Goal: Information Seeking & Learning: Find specific page/section

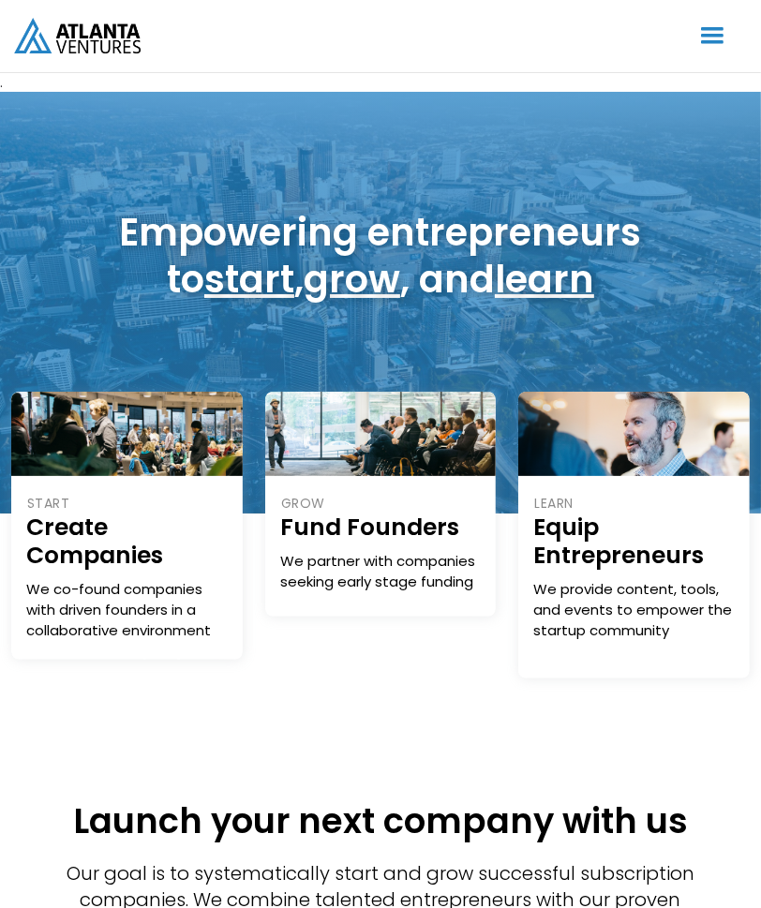
click at [722, 30] on div "menu" at bounding box center [713, 36] width 36 height 36
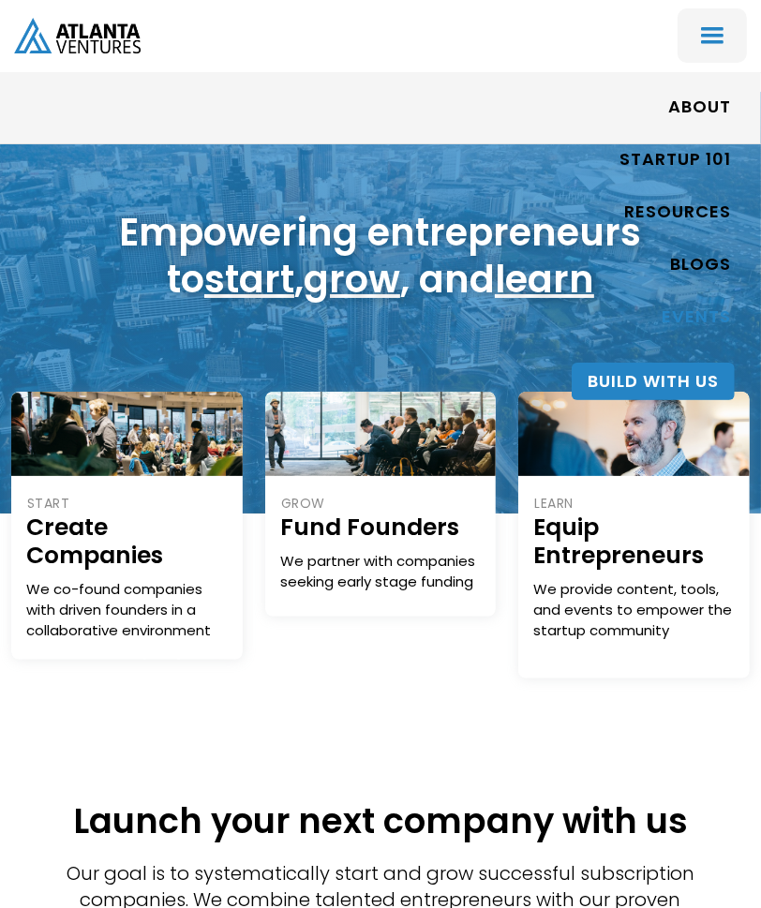
click at [688, 318] on link "EVENTS" at bounding box center [696, 317] width 69 height 43
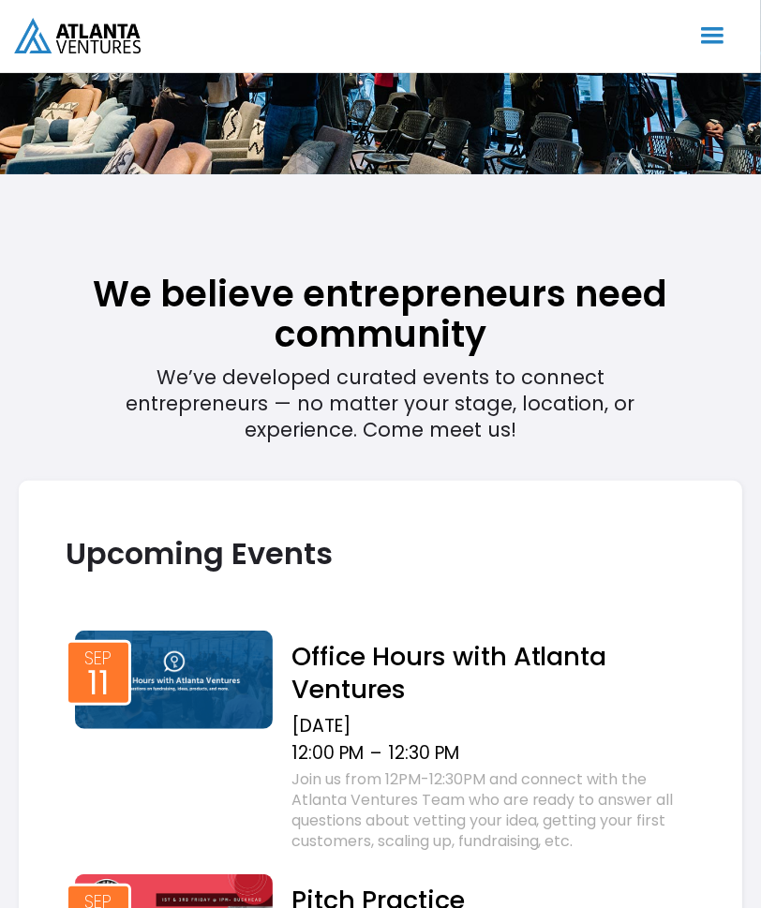
scroll to position [218, 0]
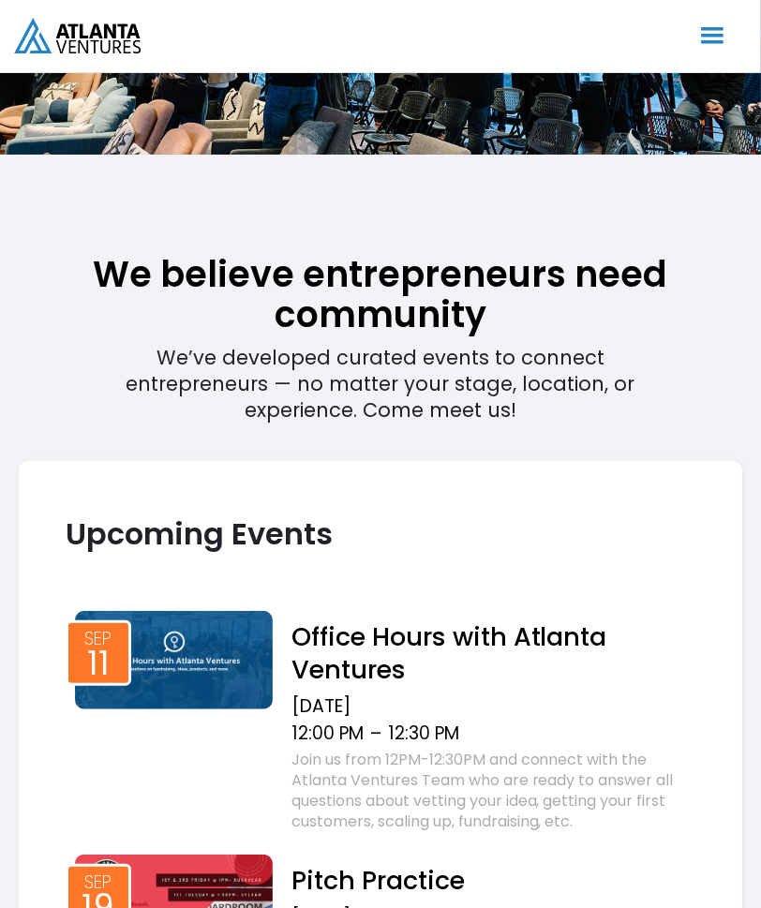
click at [205, 667] on img at bounding box center [174, 660] width 198 height 98
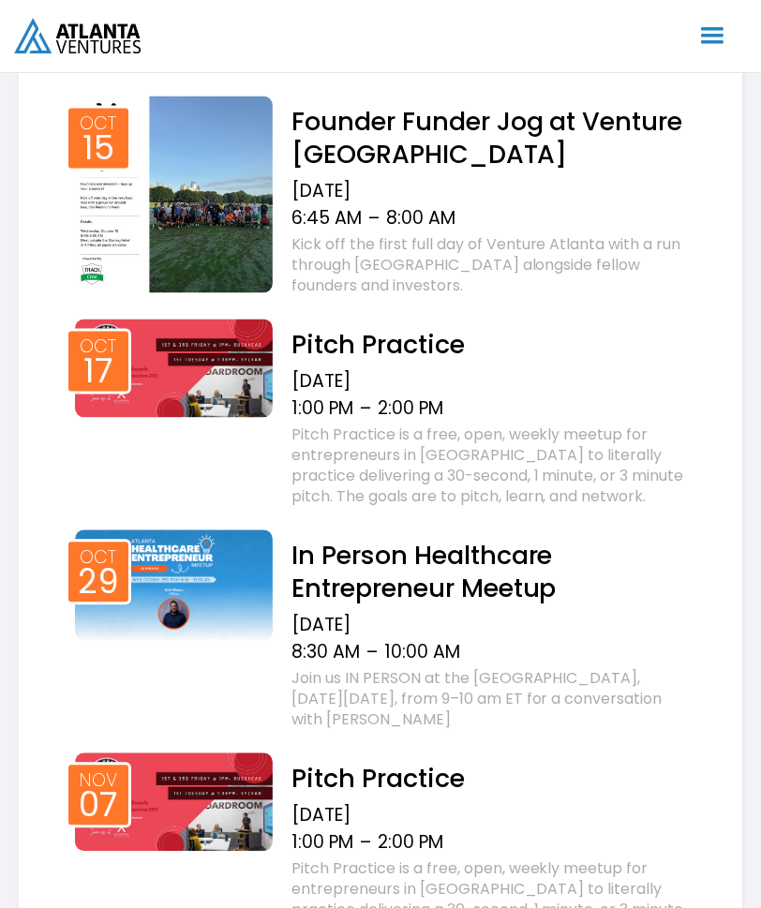
scroll to position [1643, 0]
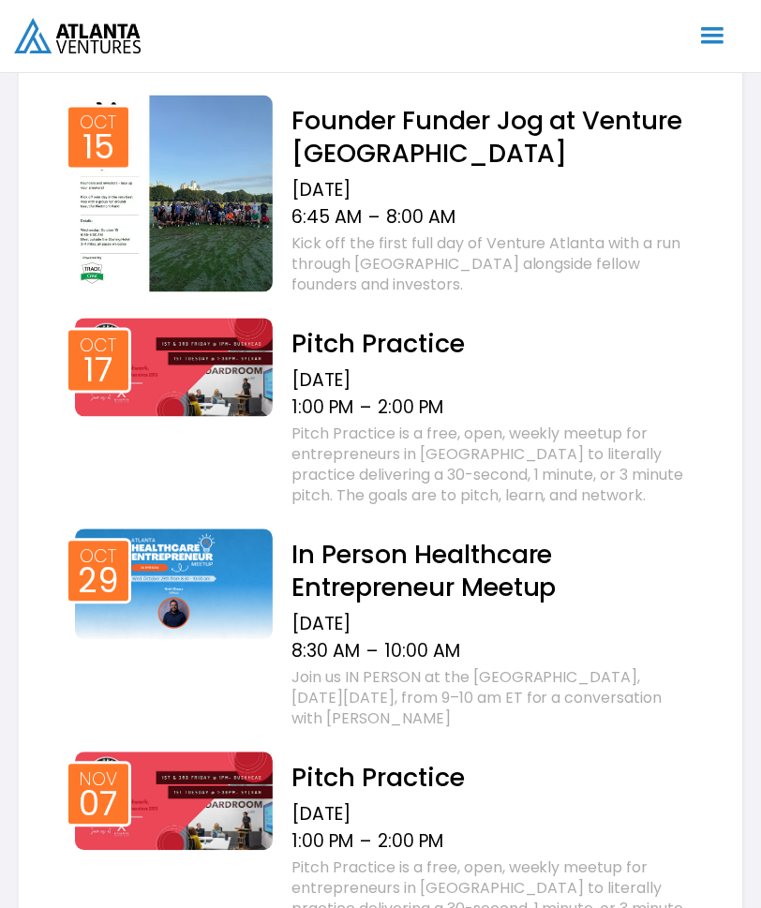
click at [204, 587] on img at bounding box center [174, 585] width 198 height 111
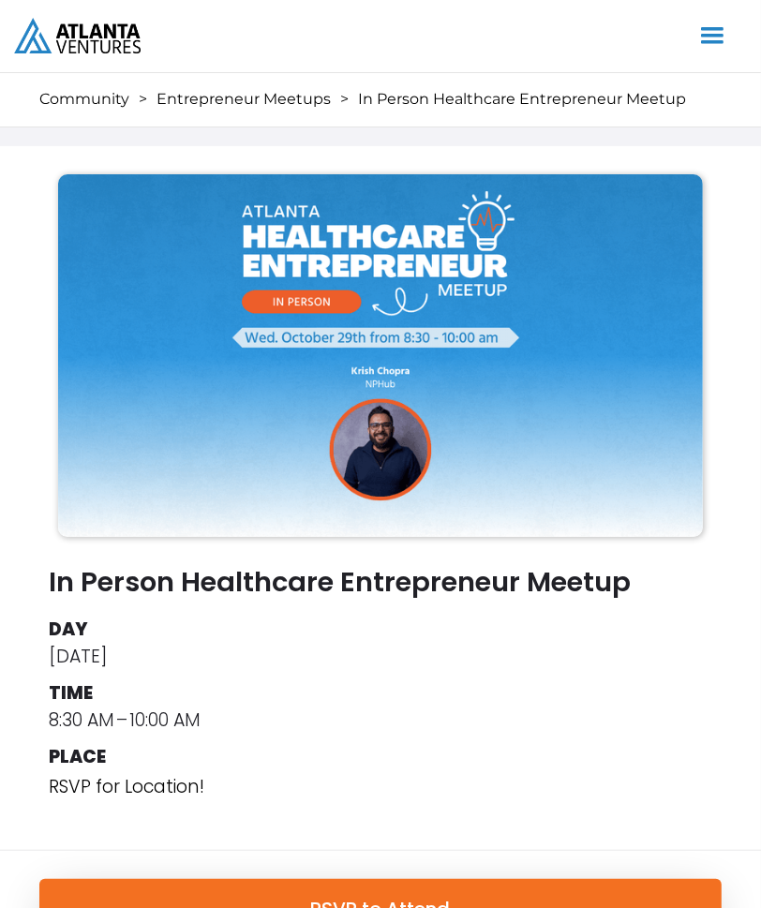
click at [714, 27] on div "menu" at bounding box center [713, 36] width 36 height 36
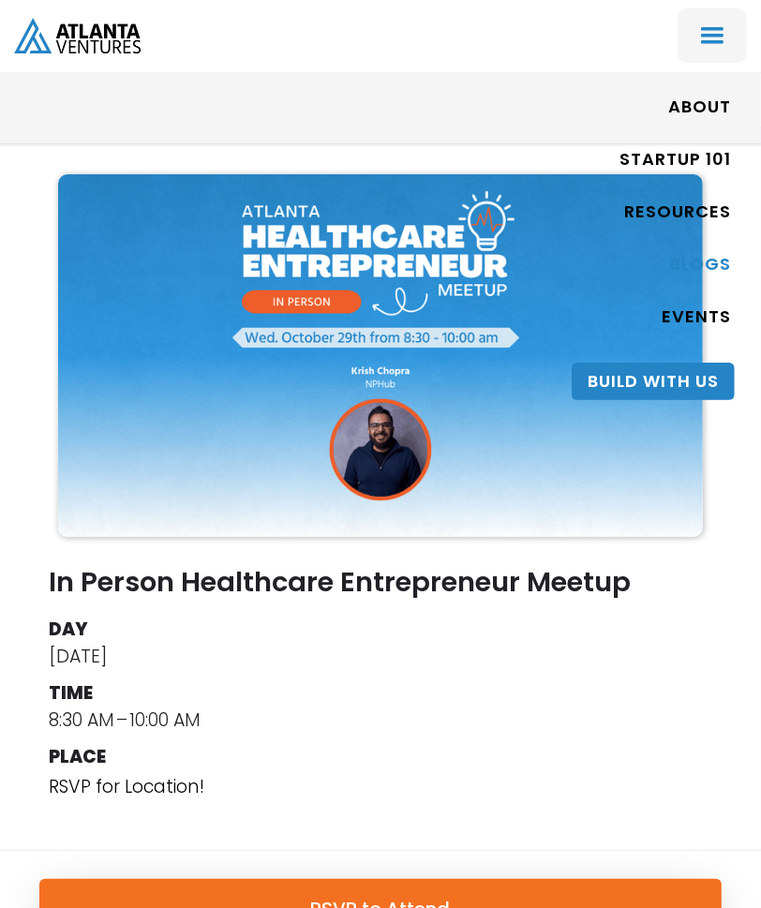
click at [681, 260] on link "BLOGS" at bounding box center [700, 265] width 61 height 43
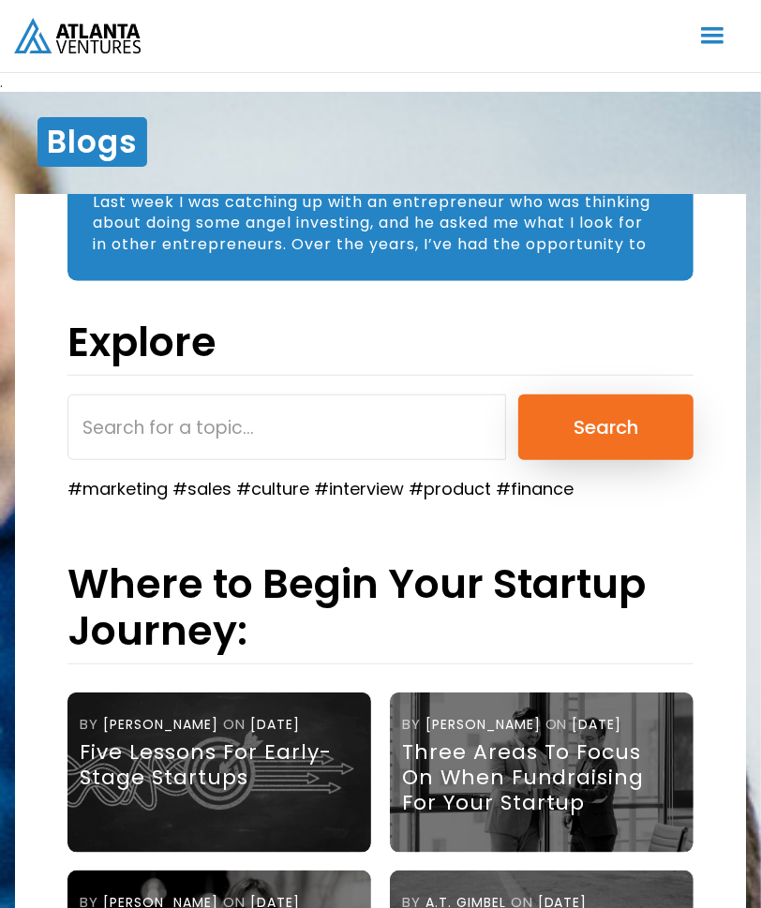
scroll to position [688, 0]
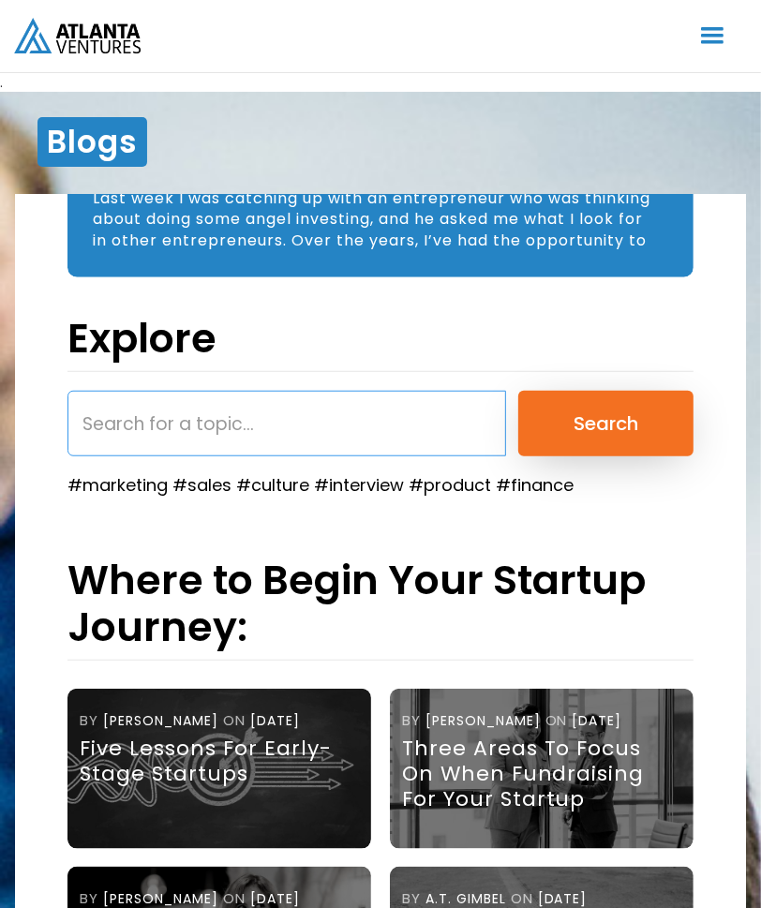
click at [159, 457] on input "search" at bounding box center [286, 424] width 439 height 66
type input "design partners"
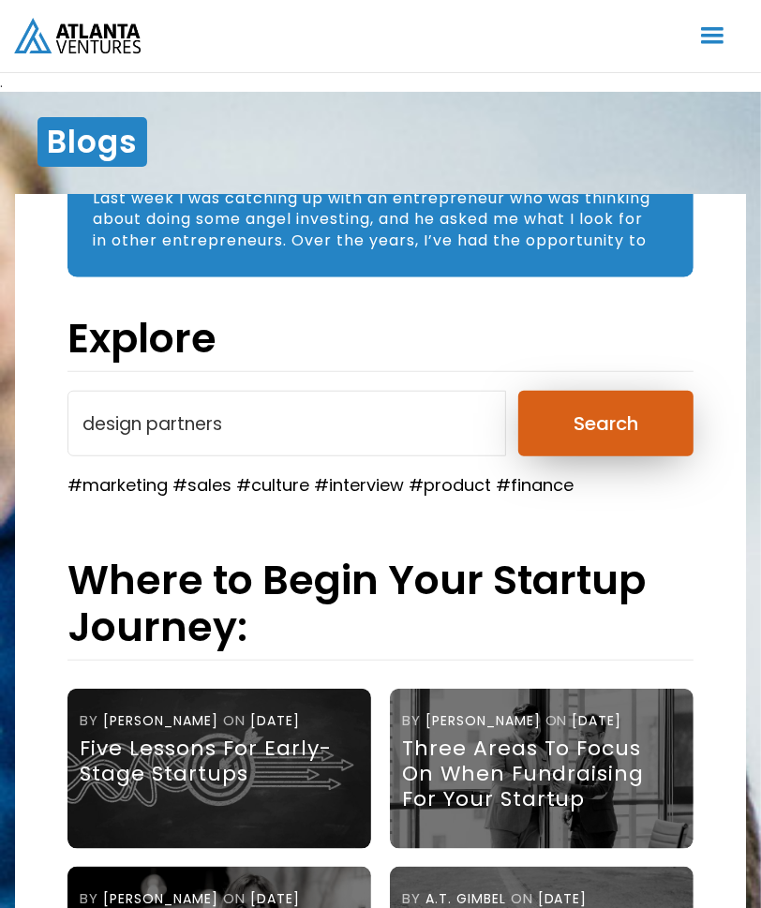
click at [620, 442] on input "Search" at bounding box center [605, 424] width 175 height 66
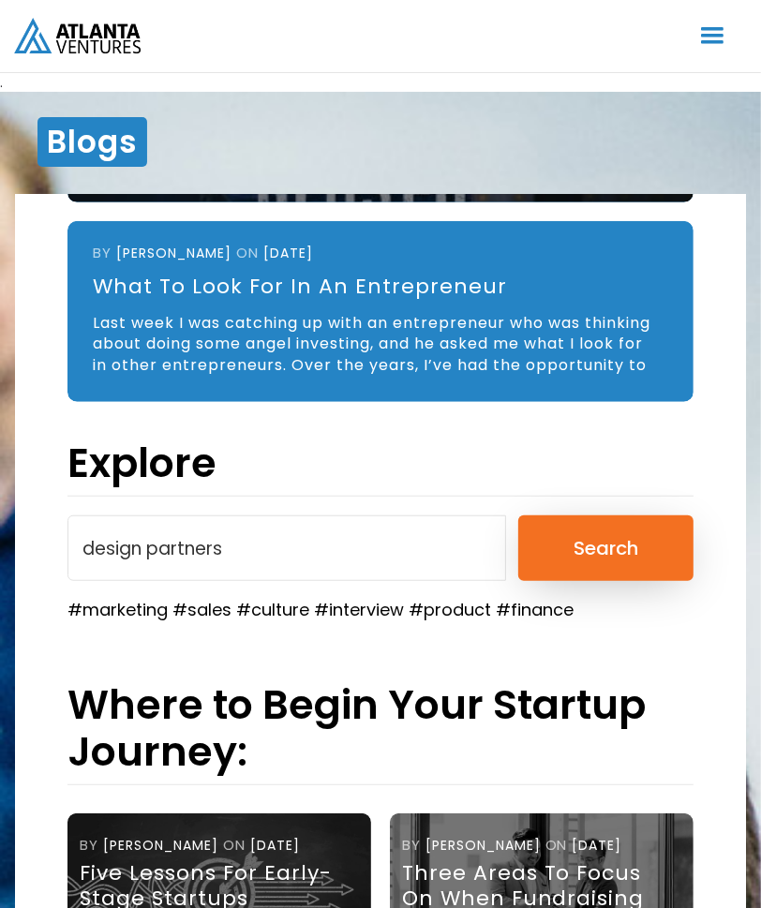
scroll to position [622, 0]
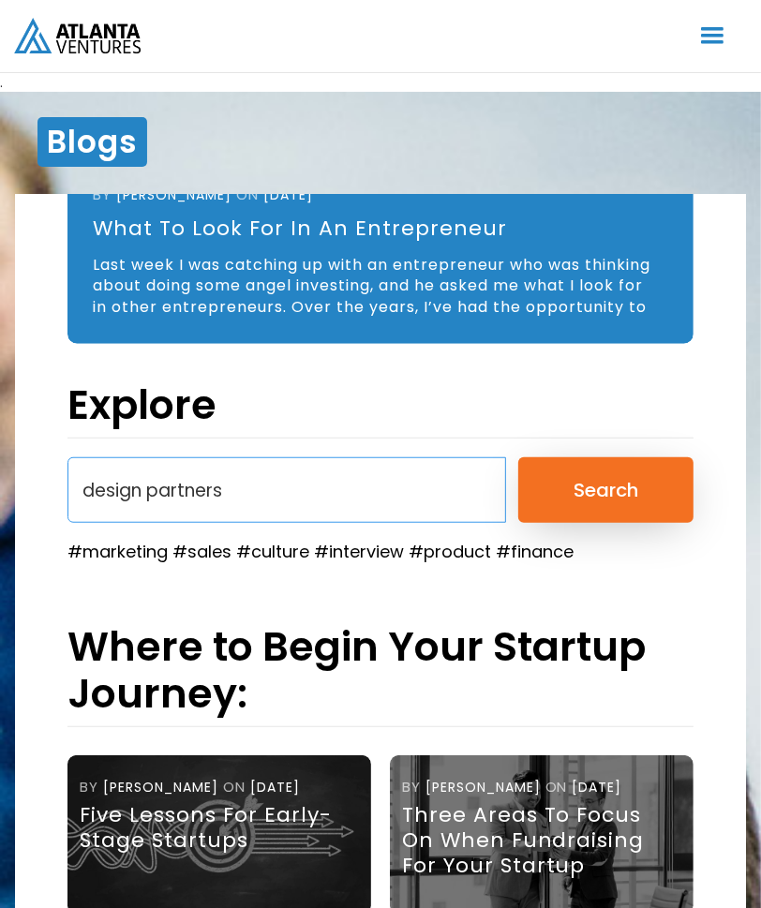
click at [168, 522] on input "design partners" at bounding box center [286, 490] width 439 height 66
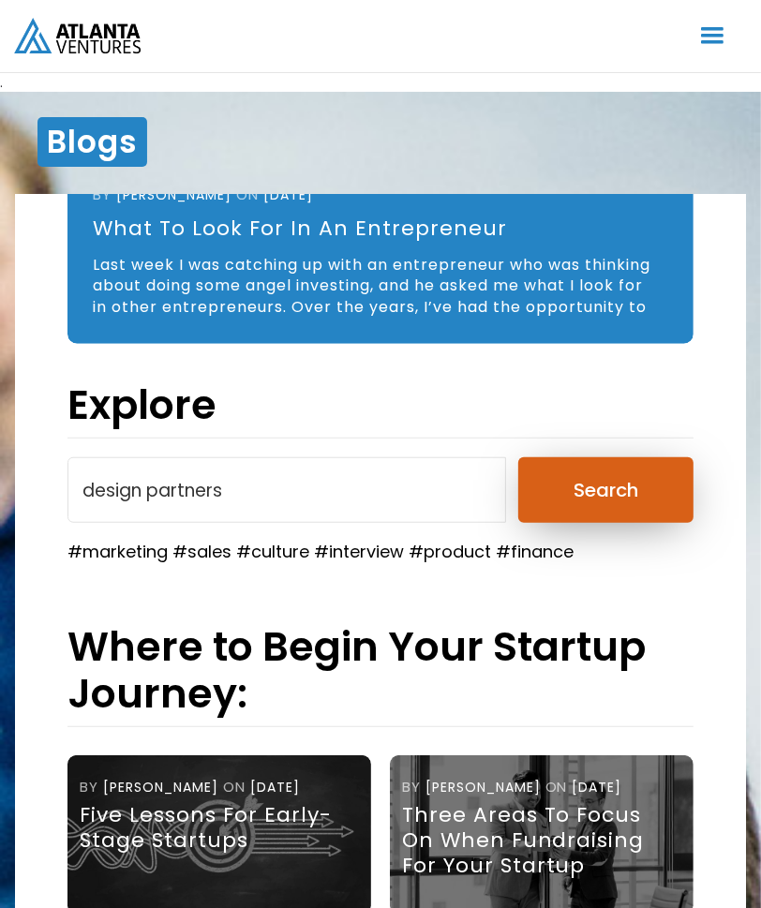
click at [617, 521] on input "Search" at bounding box center [605, 490] width 175 height 66
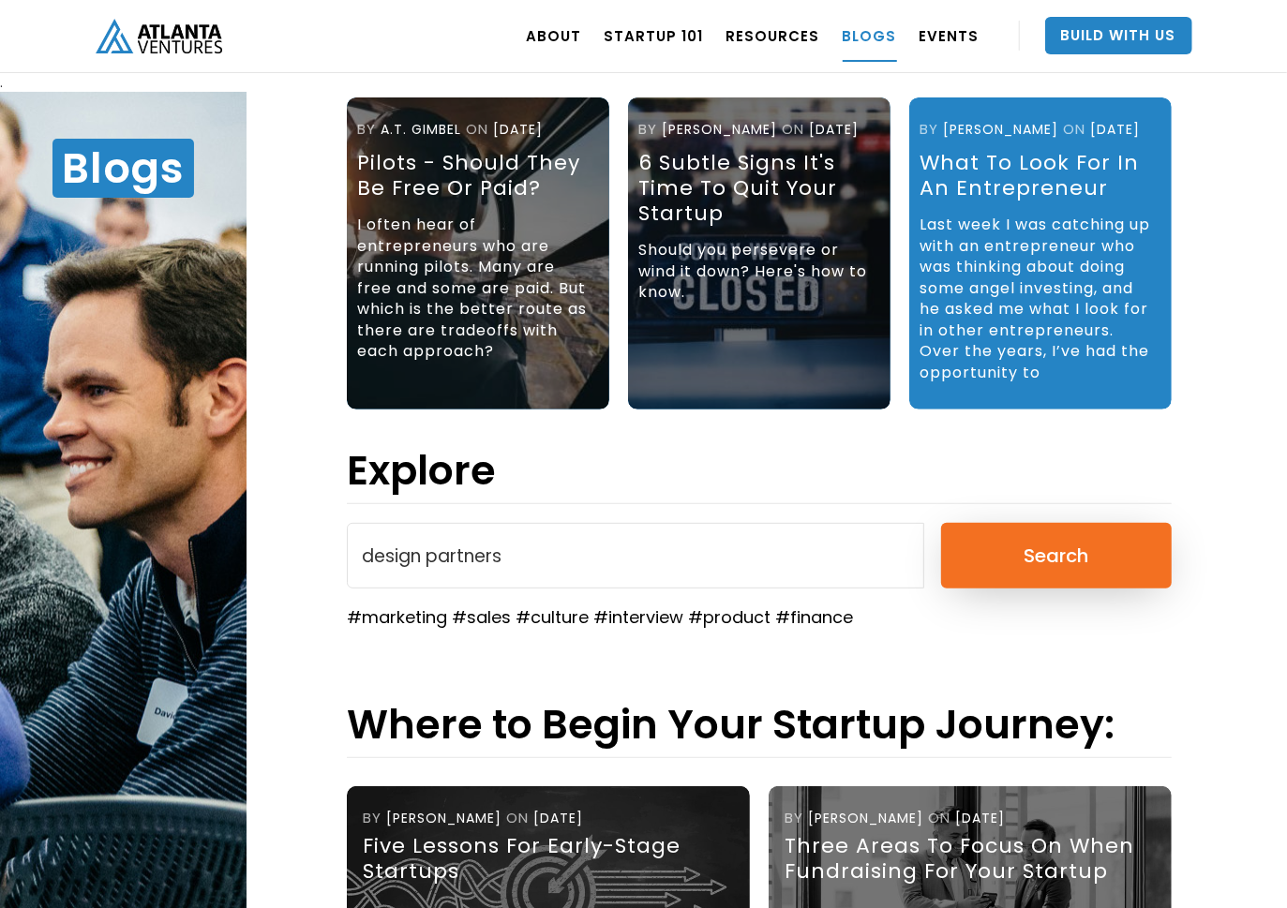
scroll to position [232, 0]
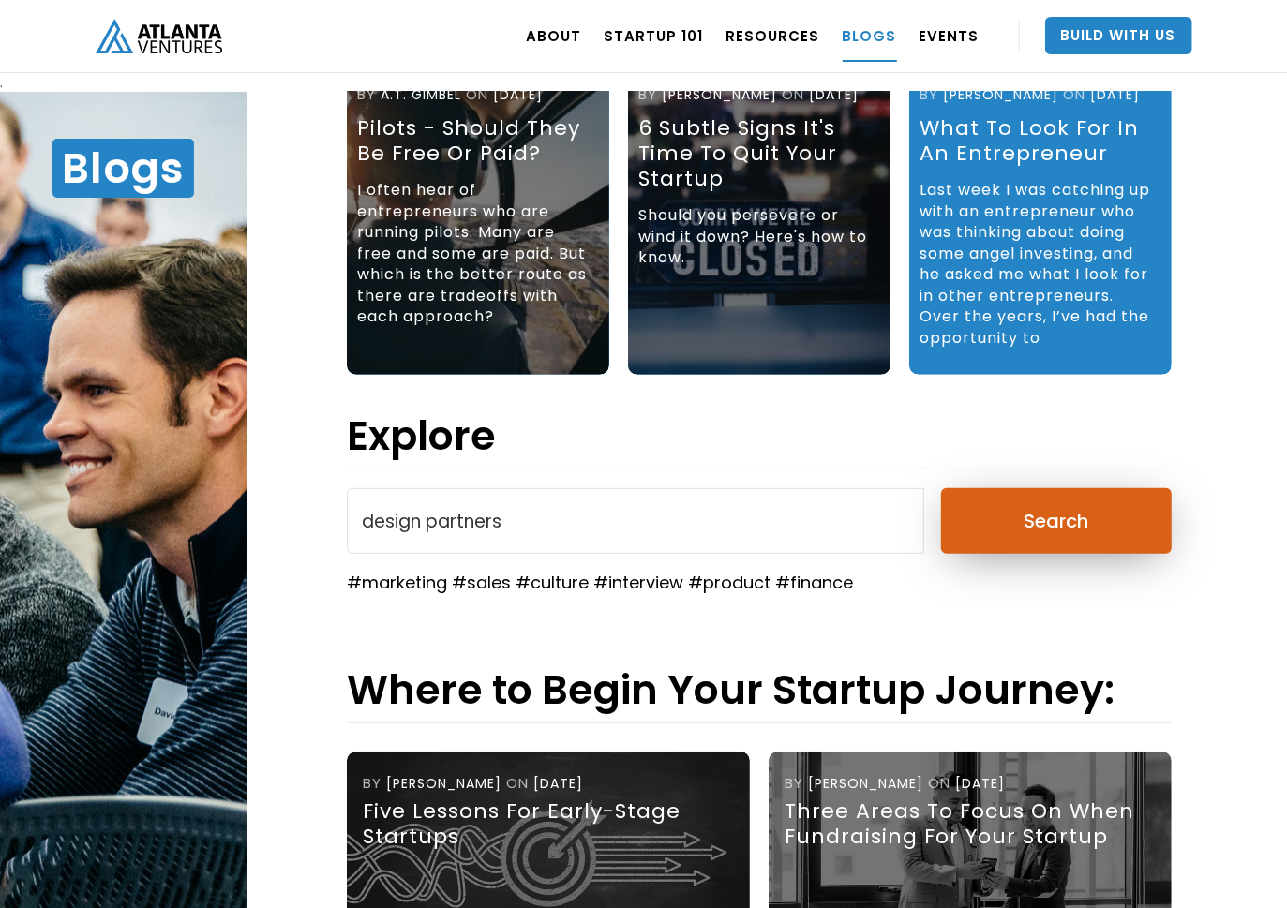
click at [760, 515] on input "Search" at bounding box center [1056, 521] width 231 height 66
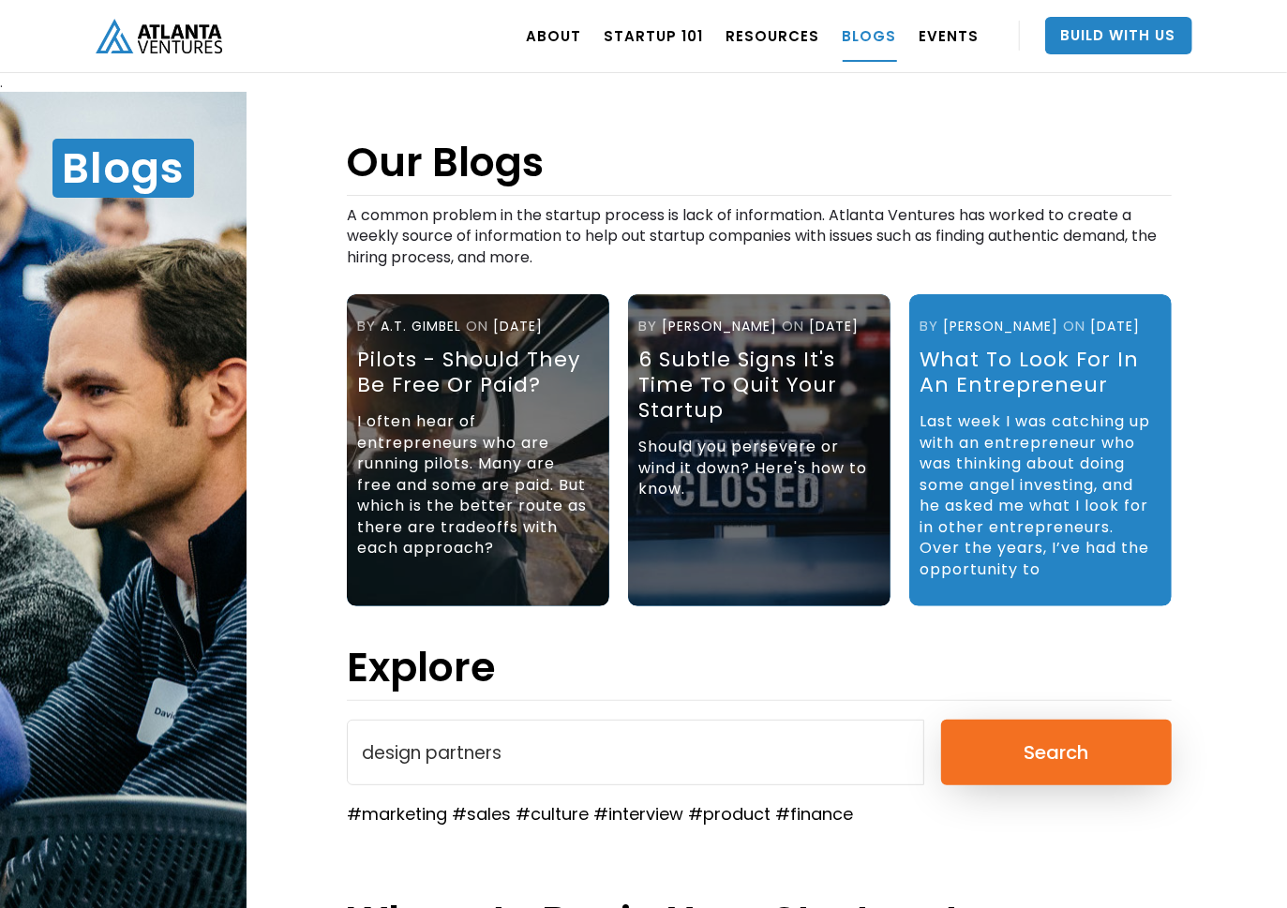
scroll to position [193, 0]
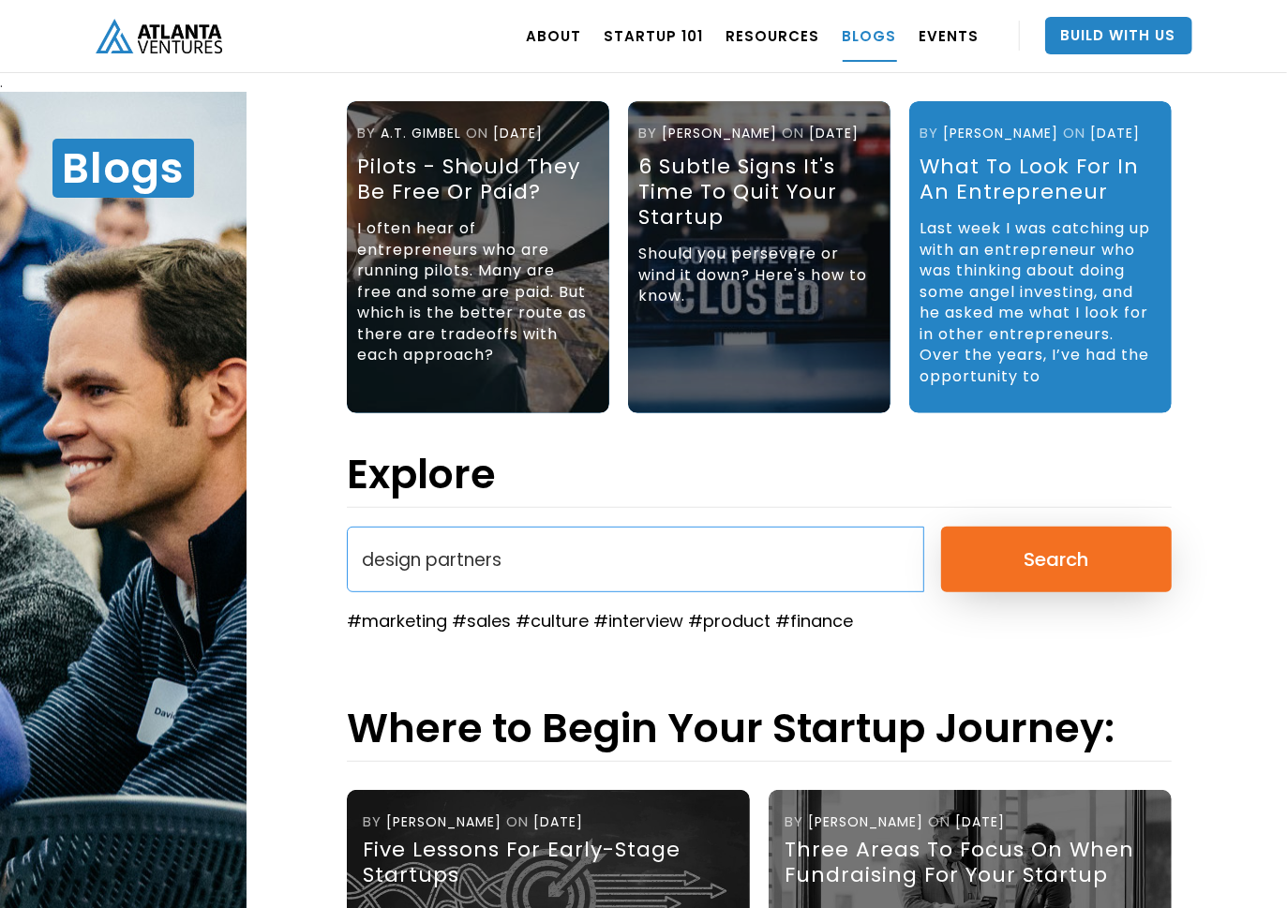
click at [542, 532] on input "design partners" at bounding box center [635, 560] width 577 height 66
click at [543, 540] on input "design partners" at bounding box center [635, 560] width 577 height 66
type input "design partner"
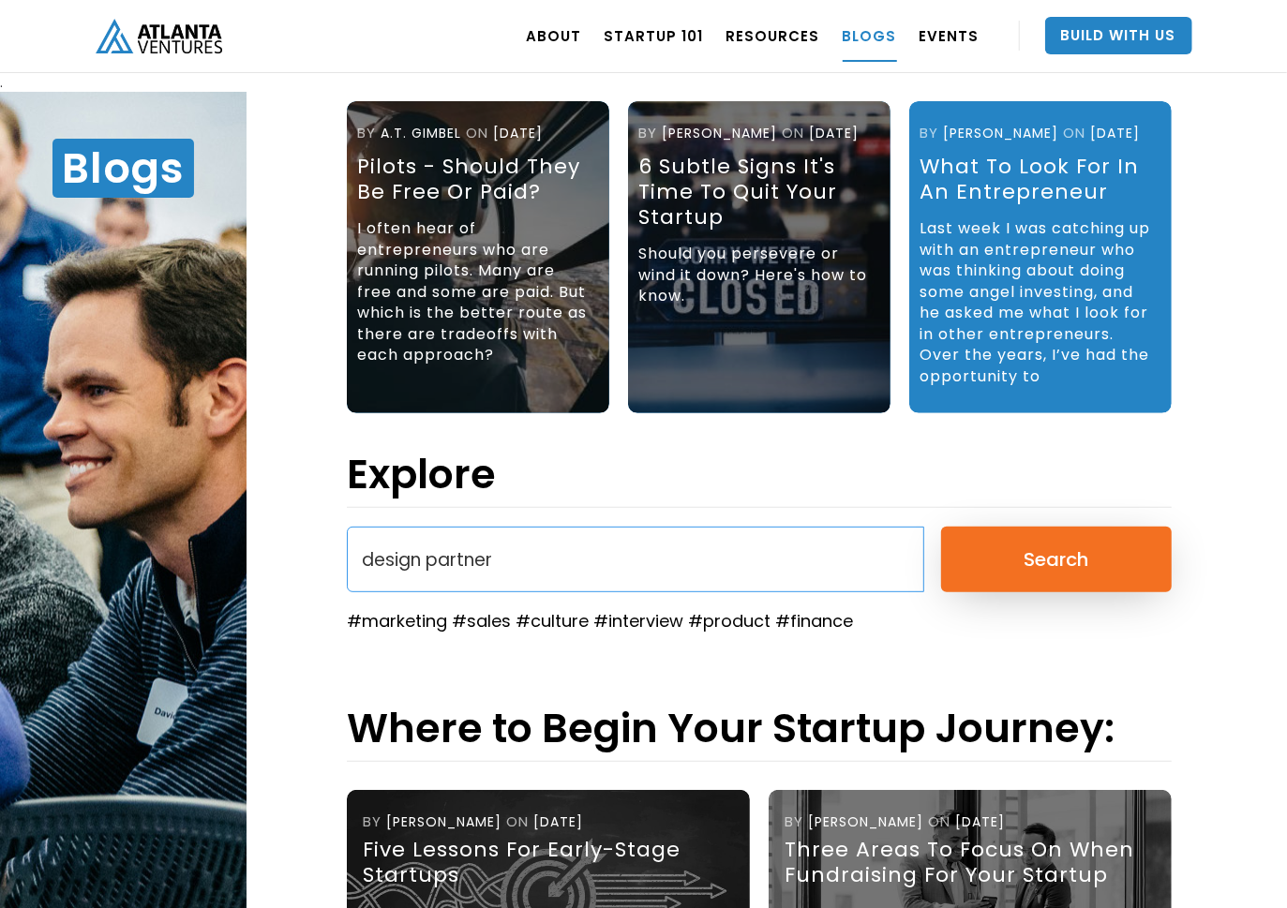
click at [941, 527] on input "Search" at bounding box center [1056, 560] width 231 height 66
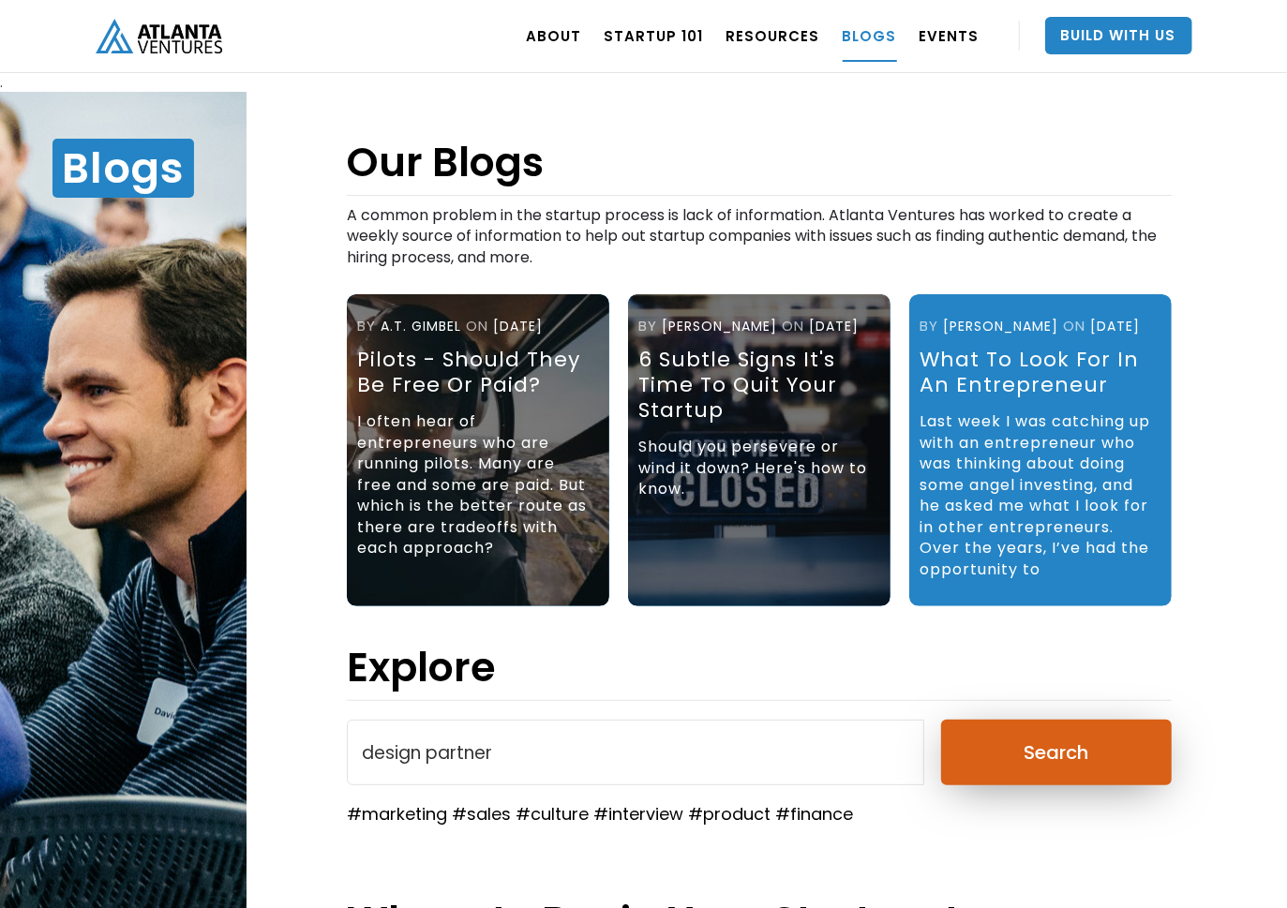
click at [991, 759] on input "Search" at bounding box center [1056, 753] width 231 height 66
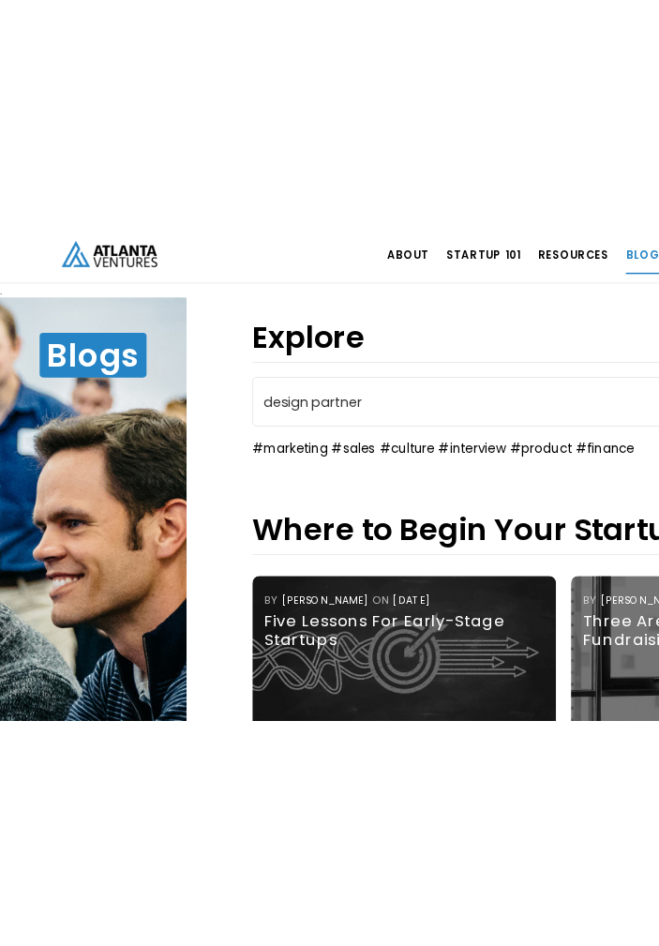
scroll to position [516, 0]
